Goal: Task Accomplishment & Management: Use online tool/utility

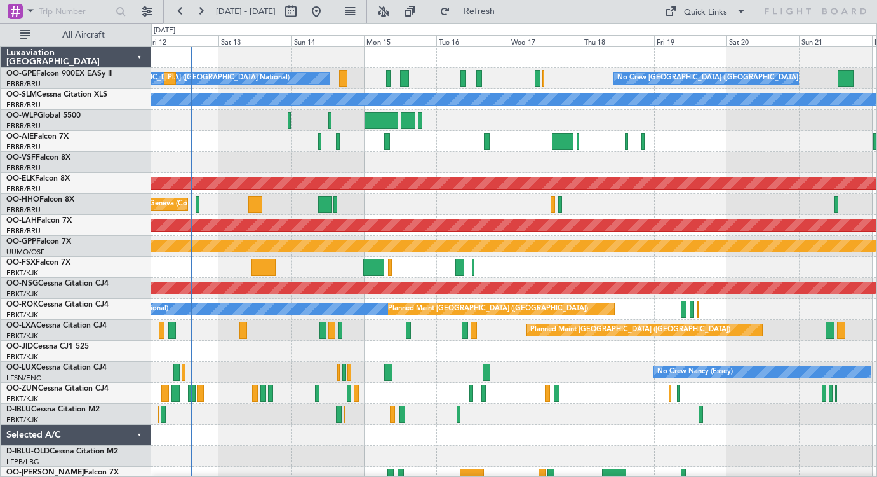
click at [408, 215] on div "No Crew [GEOGRAPHIC_DATA] ([GEOGRAPHIC_DATA] National) Planned Maint [GEOGRAPHI…" at bounding box center [514, 298] width 726 height 503
